Goal: Register for event/course

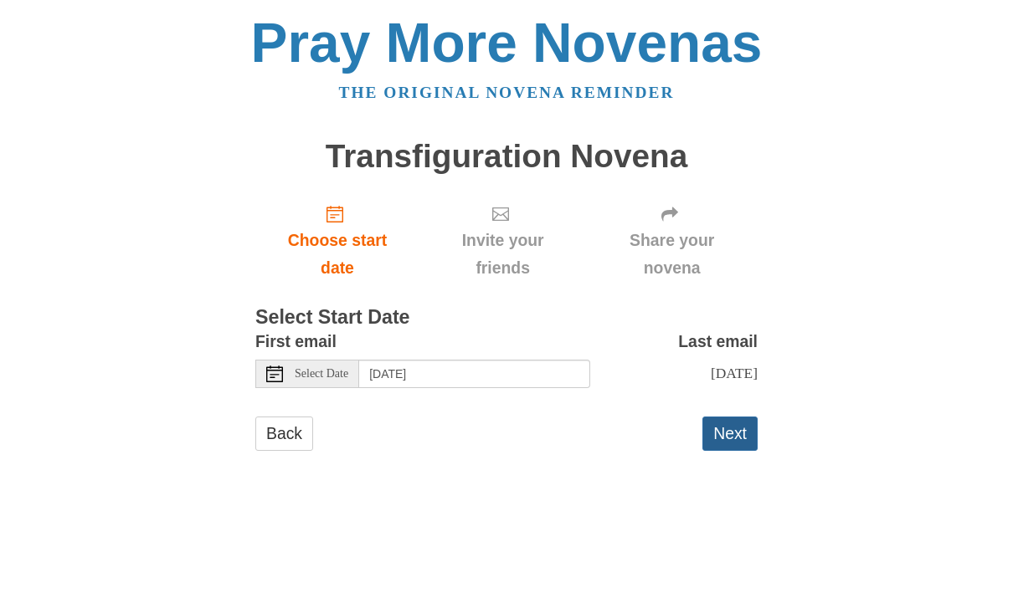
click at [742, 431] on button "Next" at bounding box center [729, 434] width 55 height 34
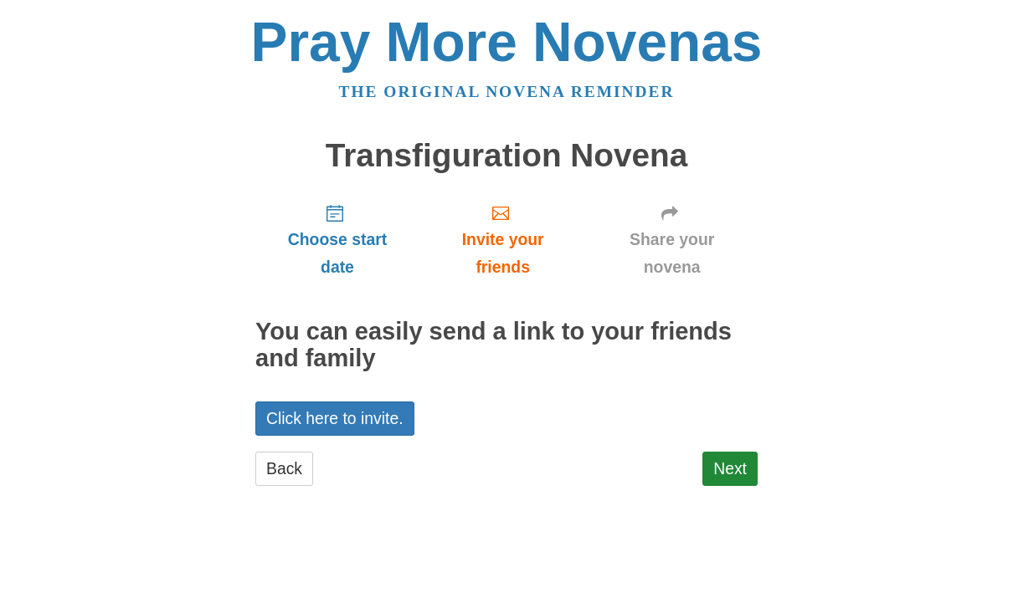
click at [544, 151] on h1 "Transfiguration Novena" at bounding box center [506, 157] width 502 height 36
click at [346, 244] on span "Choose start date" at bounding box center [337, 254] width 131 height 55
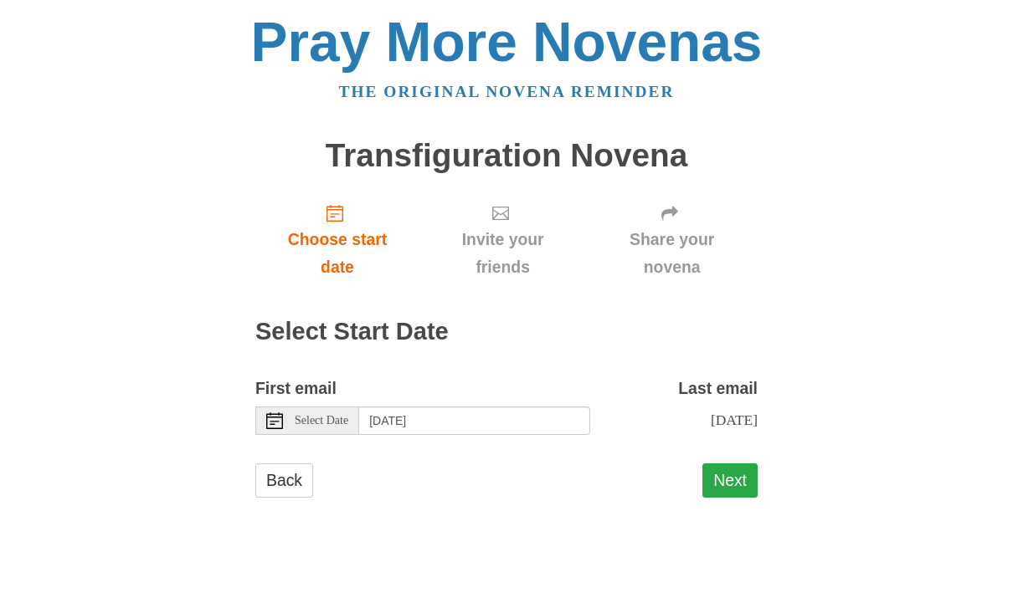
click at [732, 478] on button "Next" at bounding box center [729, 481] width 55 height 34
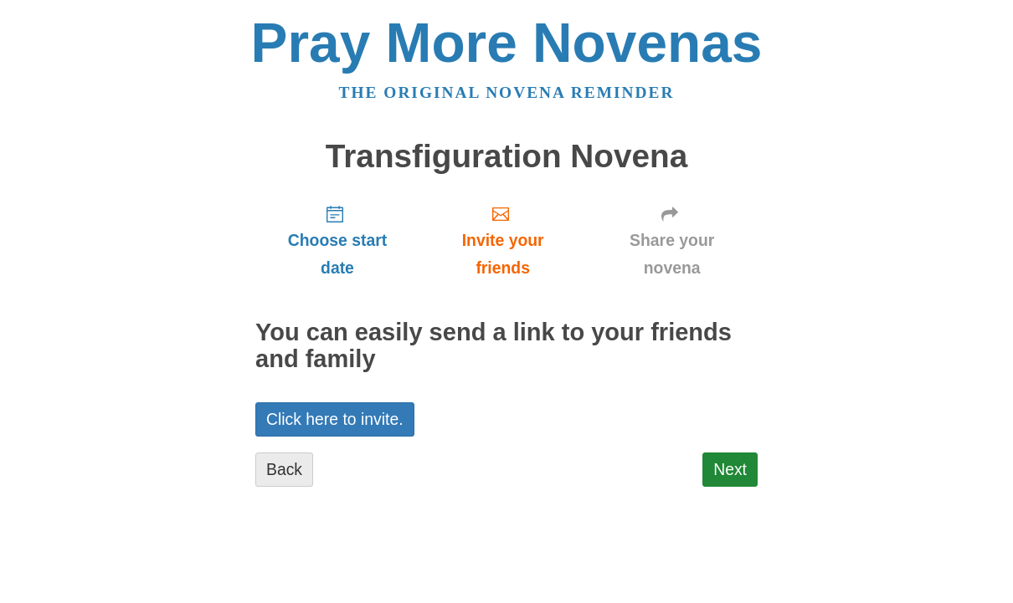
click at [285, 460] on link "Back" at bounding box center [284, 470] width 58 height 34
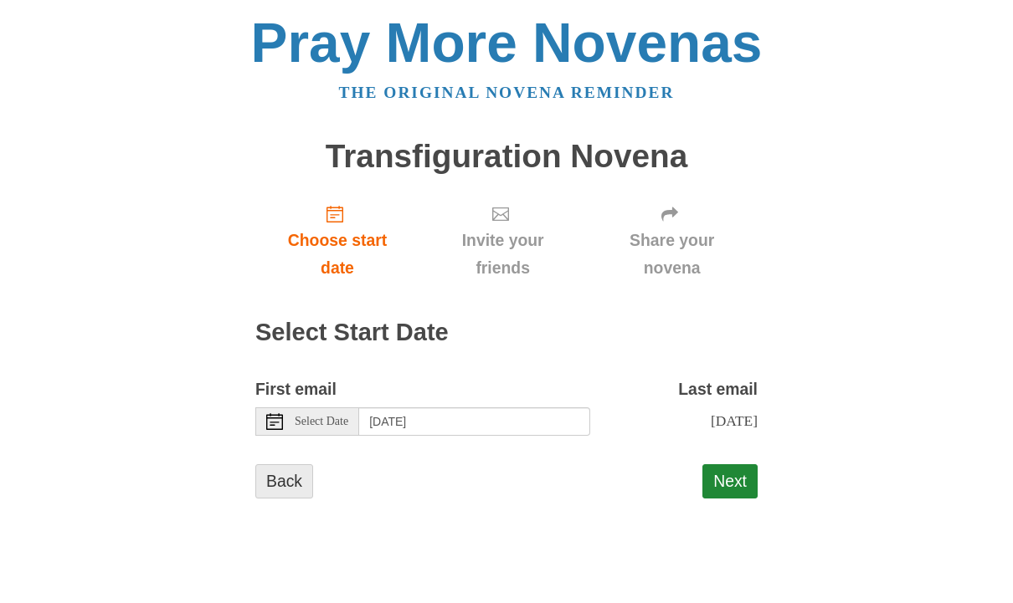
click at [284, 465] on link "Back" at bounding box center [284, 481] width 58 height 34
